Goal: Obtain resource: Obtain resource

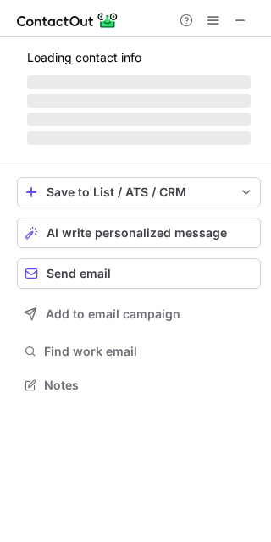
scroll to position [372, 271]
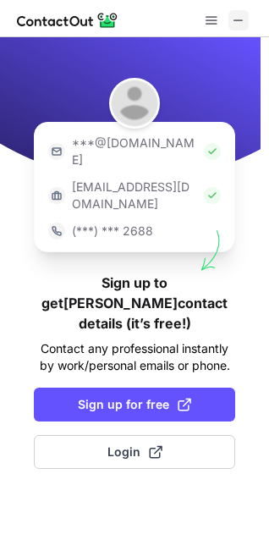
click at [243, 14] on span at bounding box center [239, 21] width 14 height 14
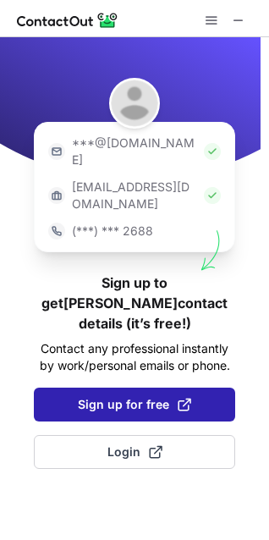
click at [151, 396] on span "Sign up for free" at bounding box center [134, 404] width 113 height 17
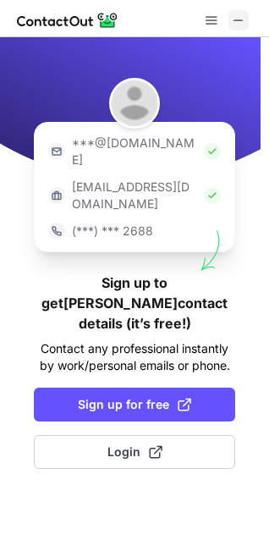
click at [238, 20] on span at bounding box center [239, 21] width 14 height 14
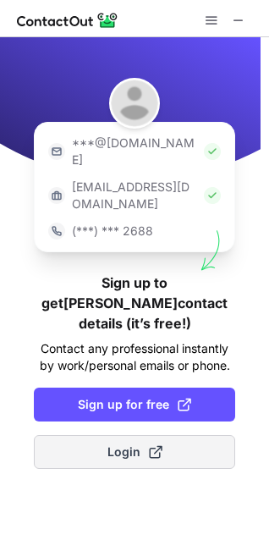
click at [107, 443] on span "Login" at bounding box center [134, 451] width 55 height 17
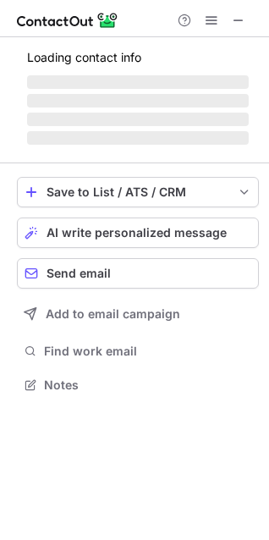
scroll to position [379, 269]
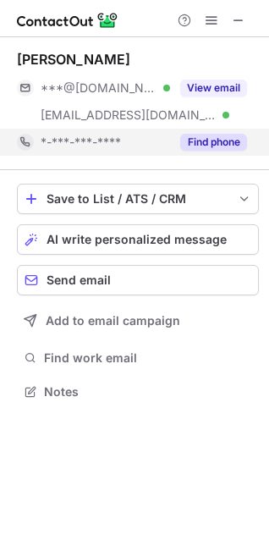
click at [201, 151] on div "Find phone" at bounding box center [208, 142] width 77 height 27
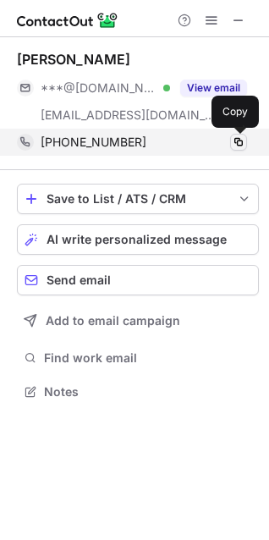
click at [240, 140] on span at bounding box center [239, 142] width 14 height 14
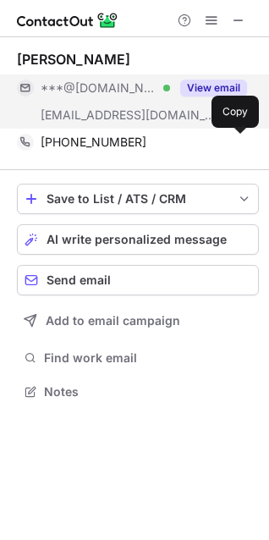
click at [217, 80] on button "View email" at bounding box center [213, 88] width 67 height 17
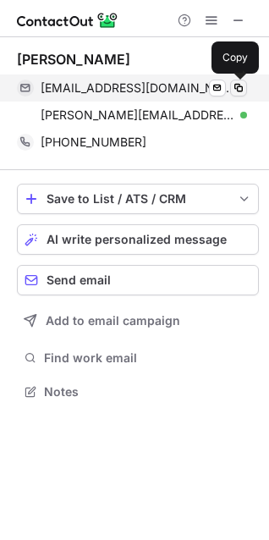
click at [242, 89] on span at bounding box center [239, 88] width 14 height 14
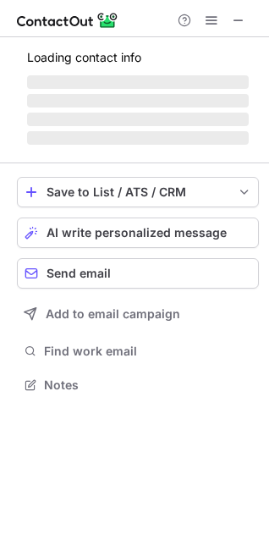
scroll to position [448, 269]
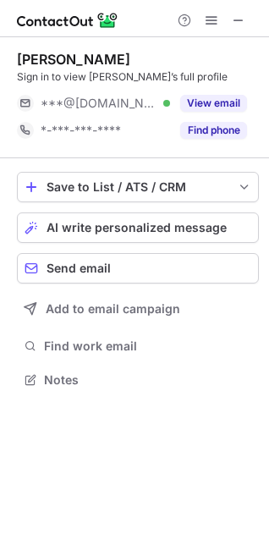
scroll to position [8, 8]
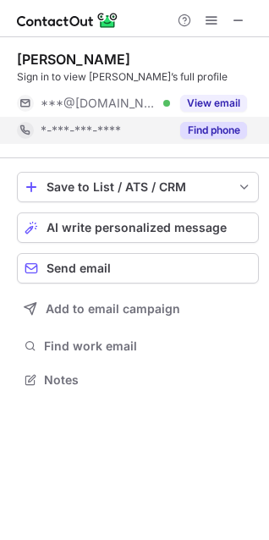
click at [217, 126] on button "Find phone" at bounding box center [213, 130] width 67 height 17
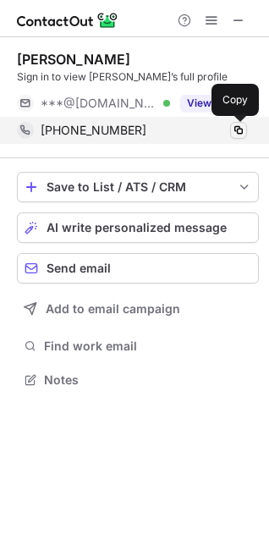
click at [237, 127] on span at bounding box center [239, 131] width 14 height 14
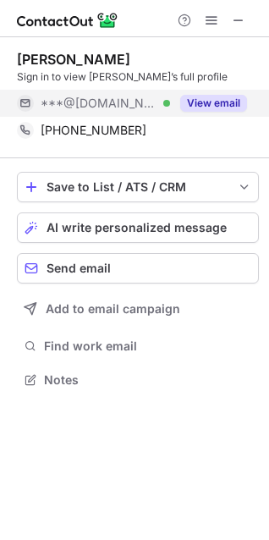
click at [217, 96] on button "View email" at bounding box center [213, 103] width 67 height 17
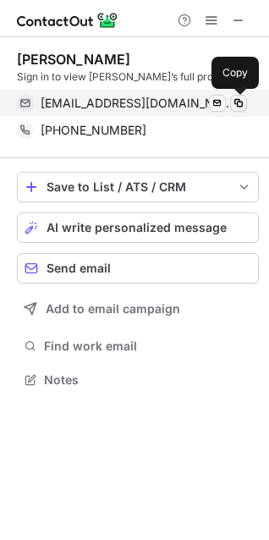
click at [237, 102] on span at bounding box center [239, 103] width 14 height 14
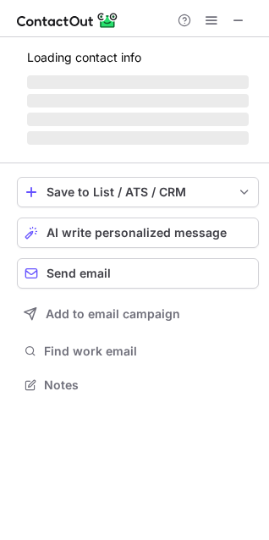
scroll to position [395, 269]
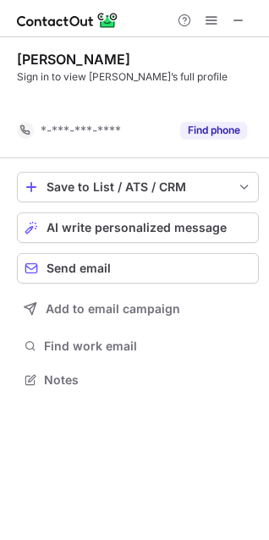
scroll to position [8, 8]
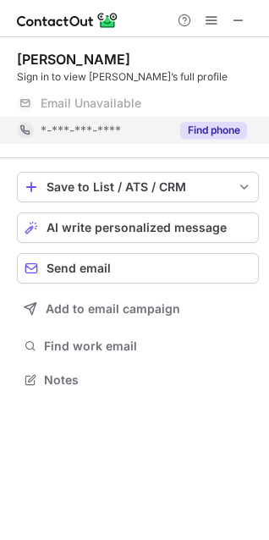
click at [205, 140] on div "Find phone" at bounding box center [208, 130] width 77 height 27
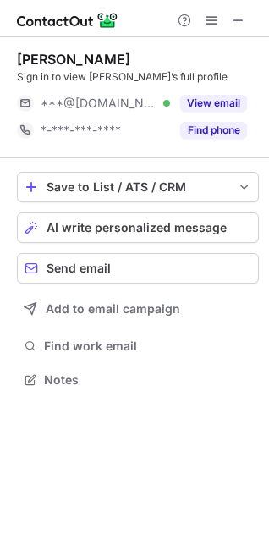
scroll to position [367, 269]
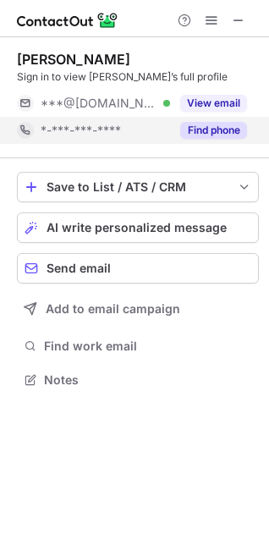
click at [209, 124] on button "Find phone" at bounding box center [213, 130] width 67 height 17
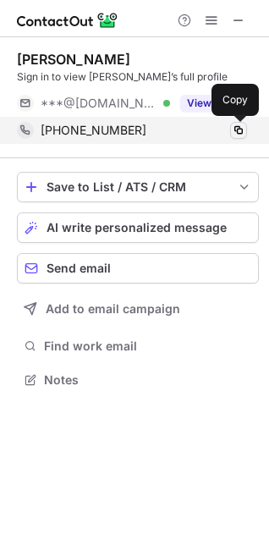
click at [238, 134] on span at bounding box center [239, 131] width 14 height 14
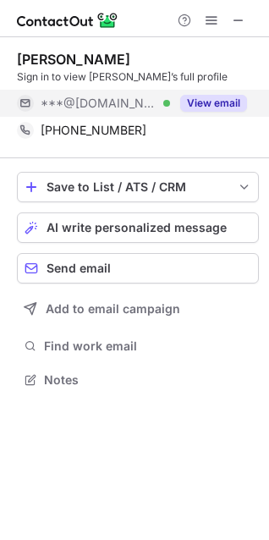
click at [211, 107] on button "View email" at bounding box center [213, 103] width 67 height 17
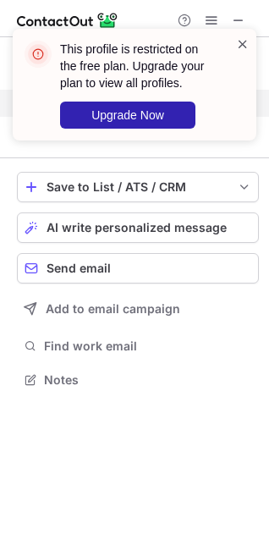
click at [247, 50] on span at bounding box center [243, 44] width 14 height 17
